Goal: Transaction & Acquisition: Book appointment/travel/reservation

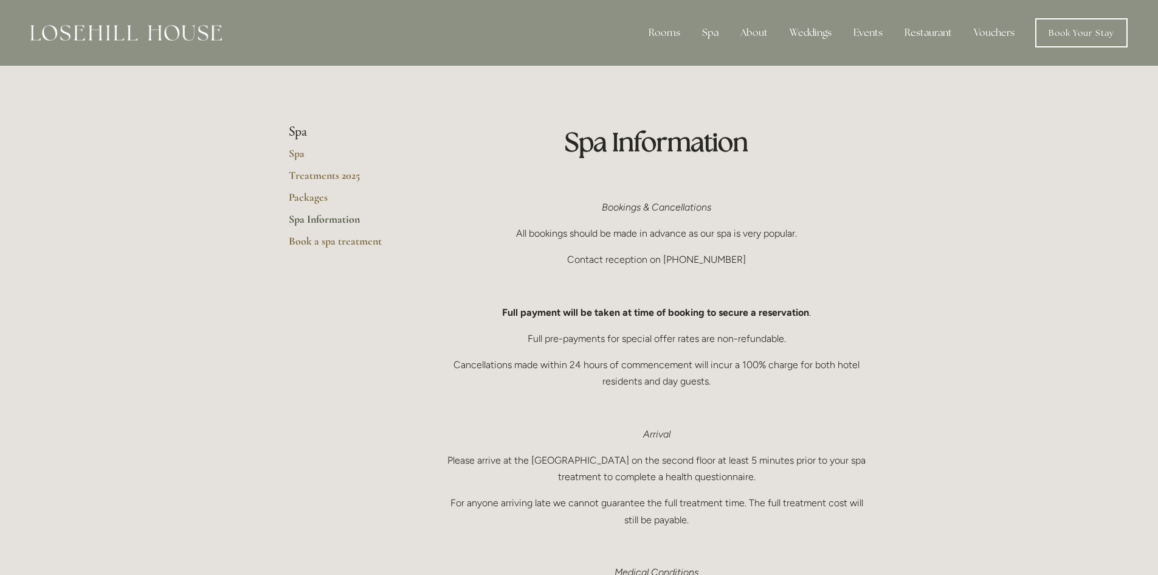
click at [1106, 16] on div "Rooms Rooms Your Stay Book a stay Offers Spa About" at bounding box center [579, 33] width 1134 height 66
click at [1081, 32] on link "Book Your Stay" at bounding box center [1081, 32] width 92 height 29
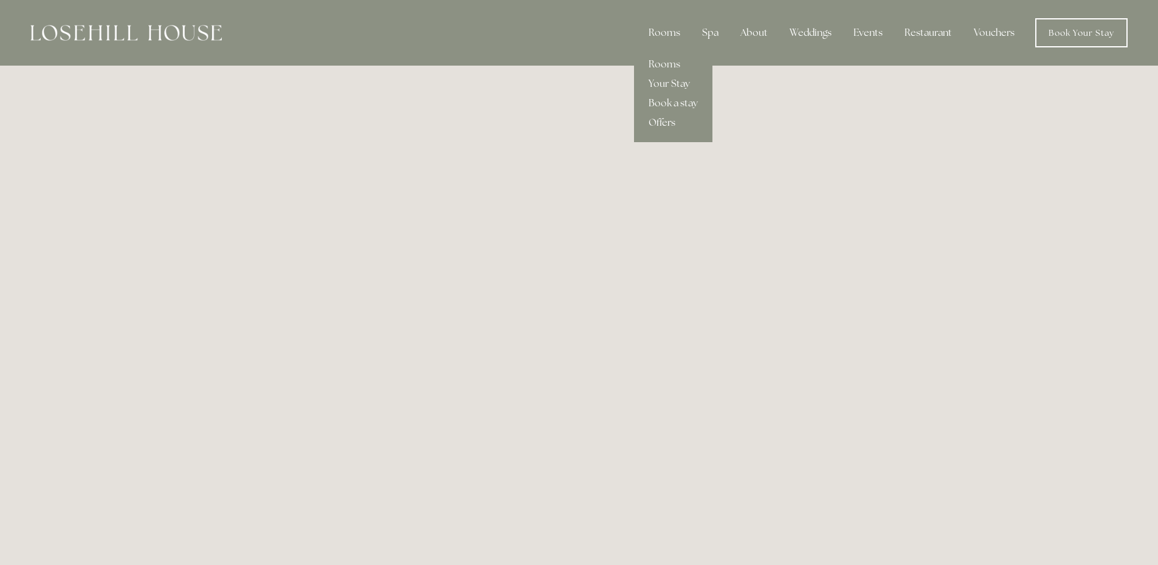
click at [669, 119] on link "Offers" at bounding box center [673, 122] width 78 height 19
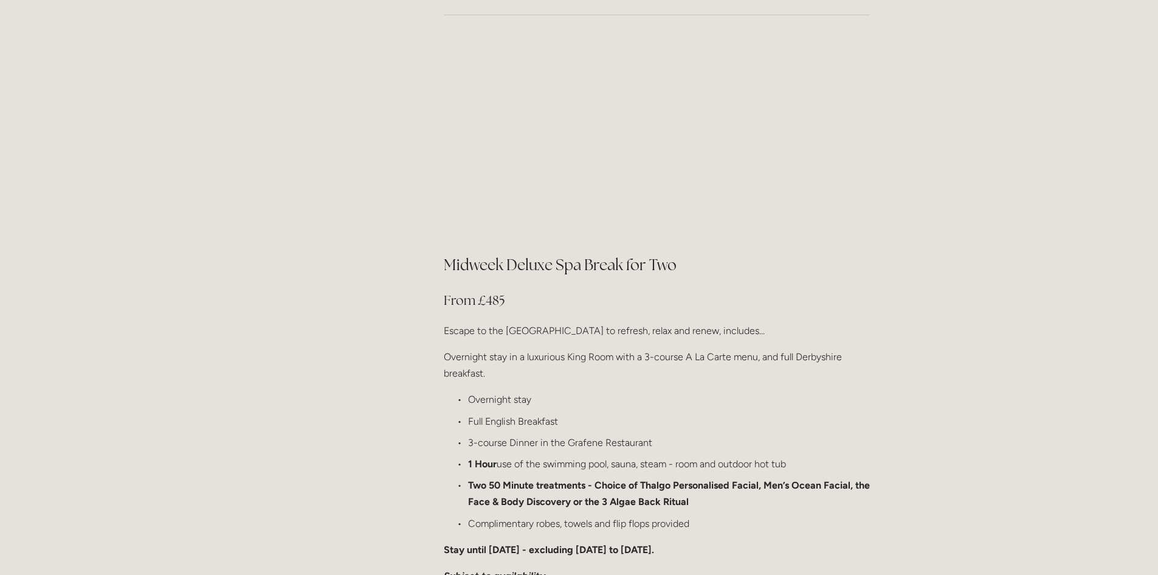
scroll to position [1277, 0]
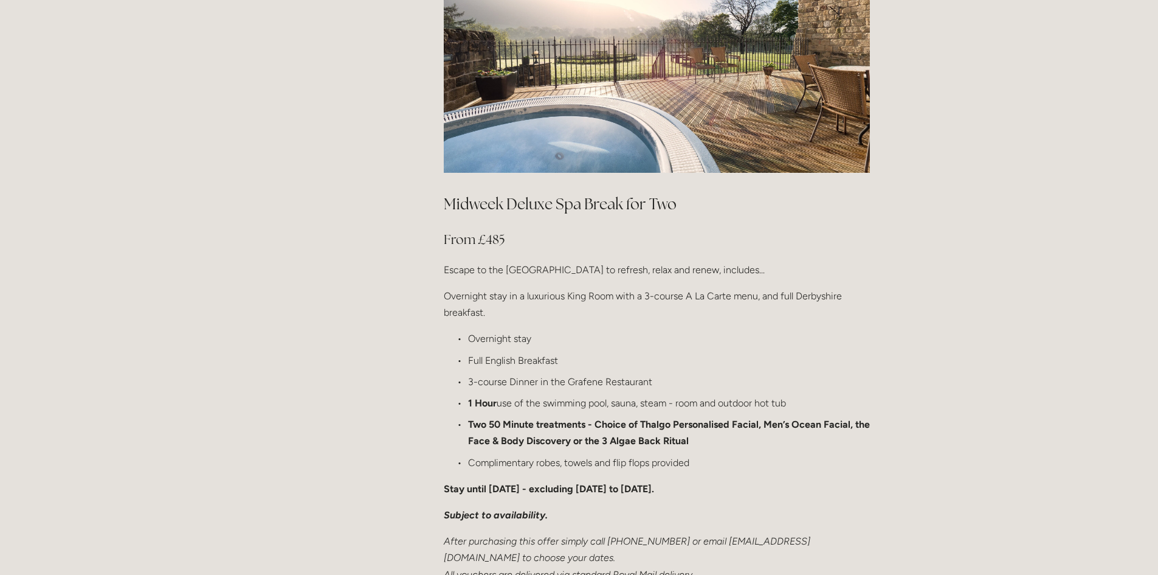
drag, startPoint x: 684, startPoint y: 168, endPoint x: 447, endPoint y: 167, distance: 237.1
click at [447, 193] on h2 "Midweek Deluxe Spa Break for Two" at bounding box center [657, 203] width 426 height 21
copy h2 "Midweek Deluxe Spa Break for Two"
